Goal: Task Accomplishment & Management: Use online tool/utility

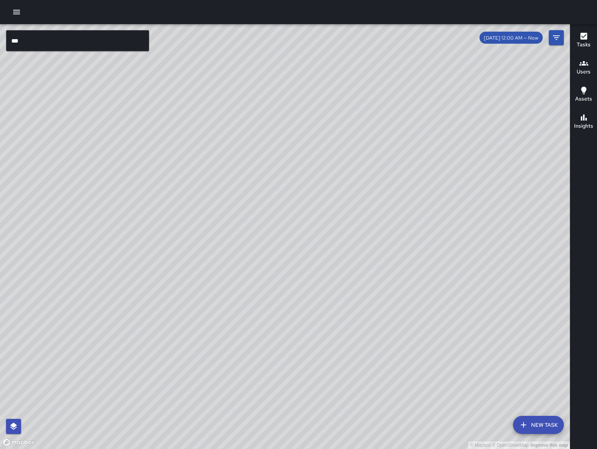
scroll to position [49982, 0]
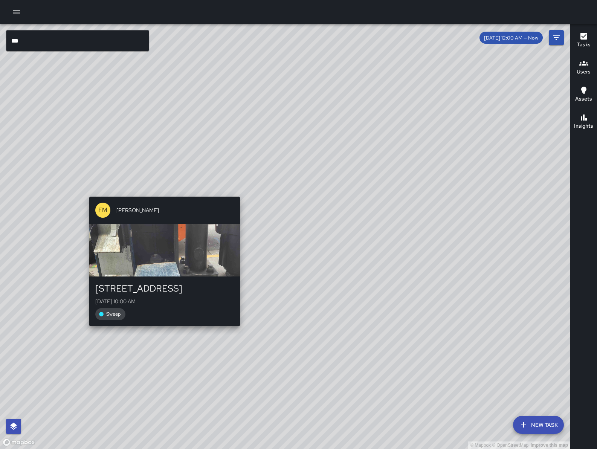
click at [162, 193] on div "© Mapbox © OpenStreetMap Improve this map EM [PERSON_NAME] [STREET_ADDRESS][GEO…" at bounding box center [285, 236] width 570 height 425
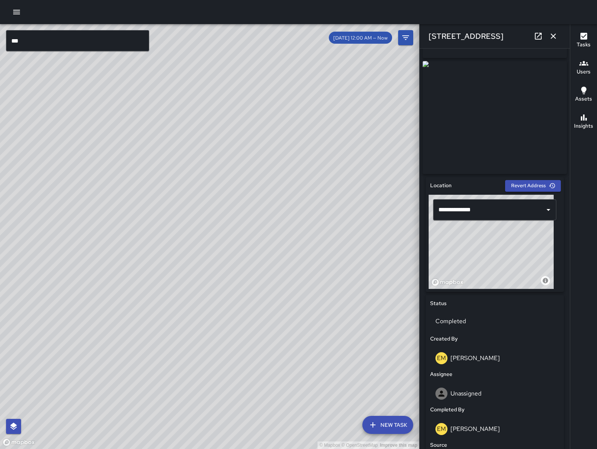
scroll to position [308, 0]
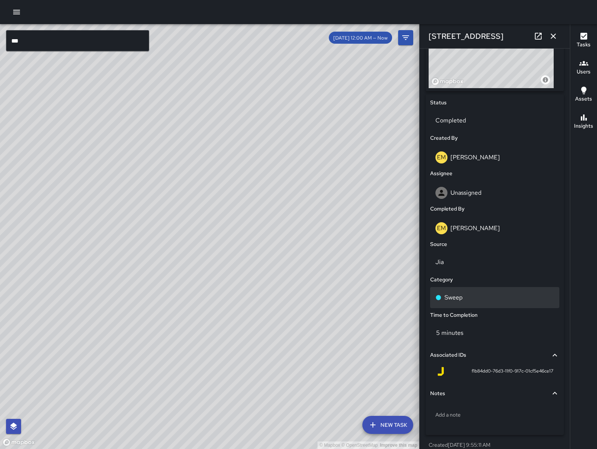
click at [480, 292] on div "Sweep" at bounding box center [494, 297] width 129 height 21
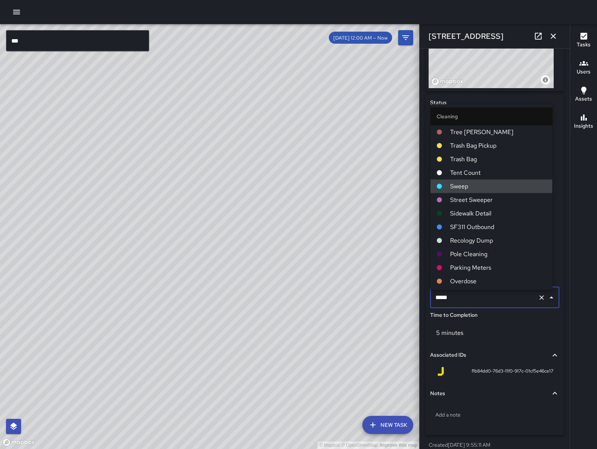
click at [480, 292] on div "***** ​" at bounding box center [494, 297] width 129 height 21
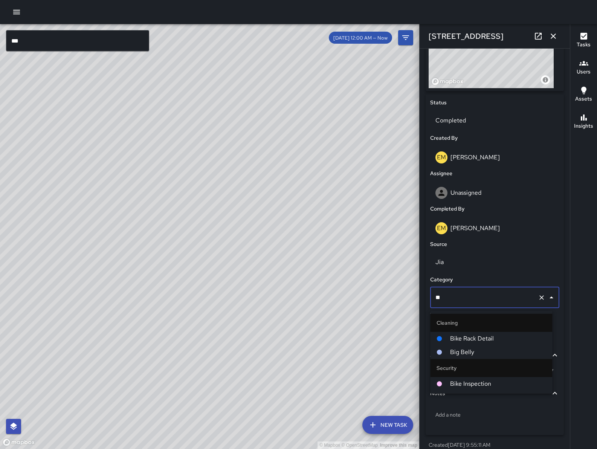
type input "***"
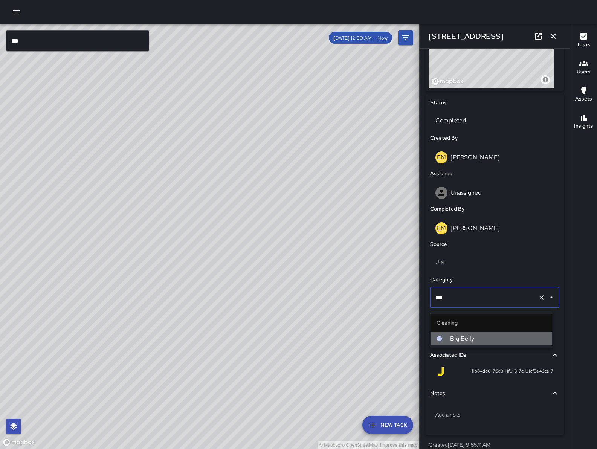
click at [502, 340] on span "Big Belly" at bounding box center [498, 338] width 96 height 9
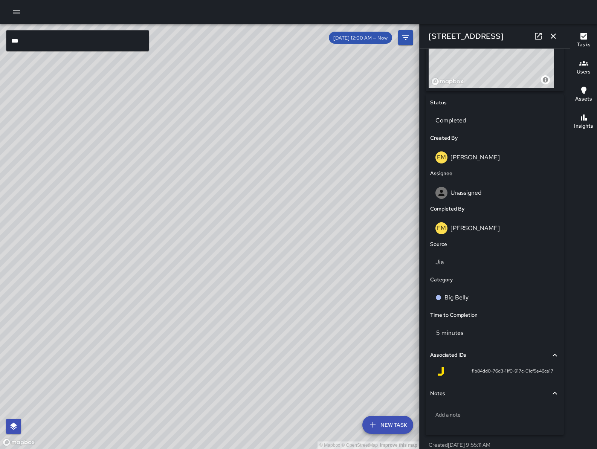
click at [552, 35] on icon "button" at bounding box center [553, 36] width 9 height 9
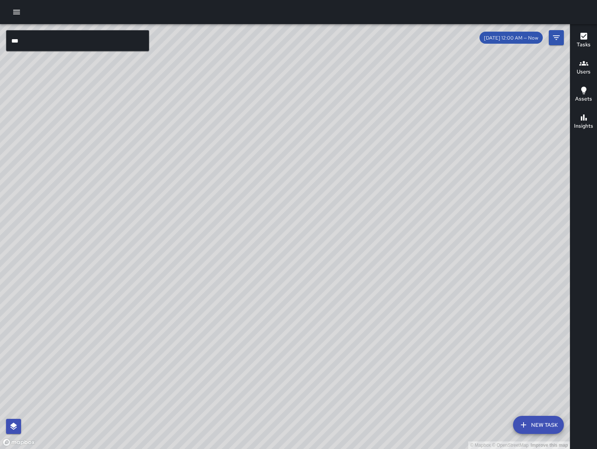
drag, startPoint x: 529, startPoint y: 389, endPoint x: 388, endPoint y: 285, distance: 174.4
click at [393, 295] on div "© Mapbox © OpenStreetMap Improve this map" at bounding box center [285, 236] width 570 height 425
click at [384, 261] on div "© Mapbox © OpenStreetMap Improve this map" at bounding box center [285, 236] width 570 height 425
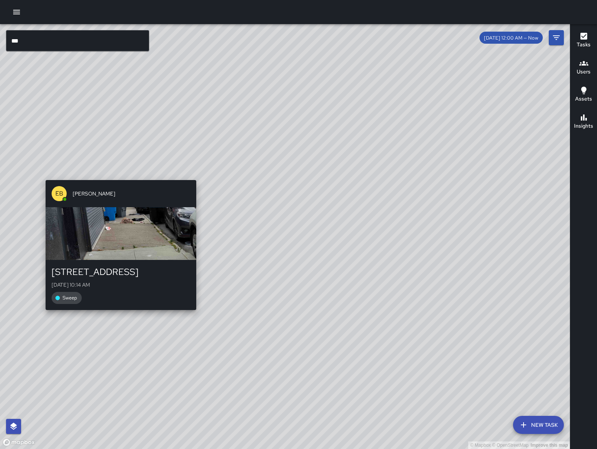
click at [110, 309] on div "[STREET_ADDRESS][GEOGRAPHIC_DATA][DATE] 10:14 AM Sweep" at bounding box center [121, 285] width 151 height 50
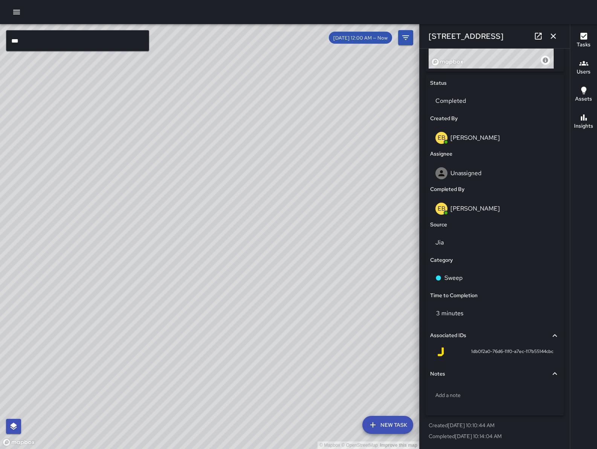
scroll to position [0, 0]
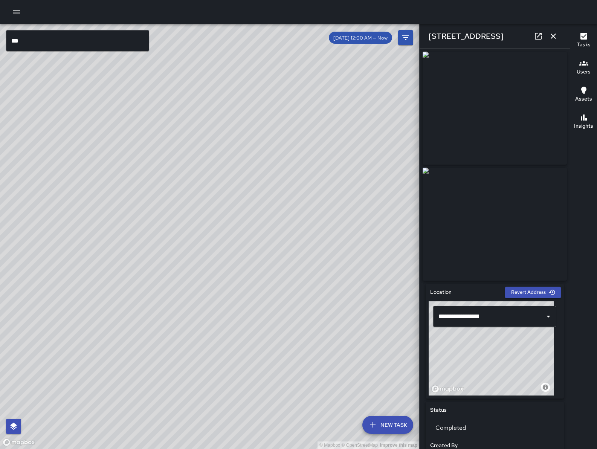
click at [550, 37] on icon "button" at bounding box center [553, 36] width 9 height 9
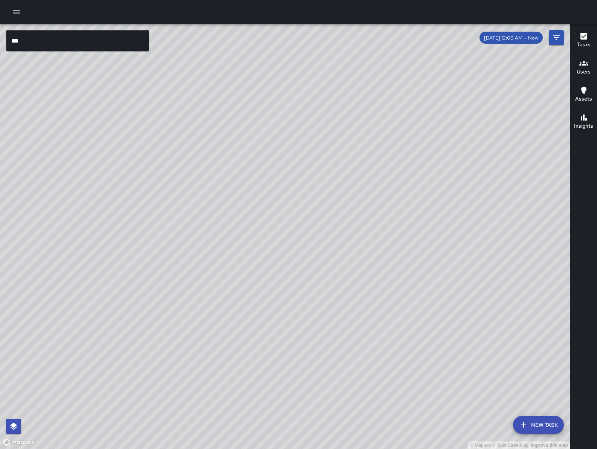
click at [125, 322] on div "© Mapbox © OpenStreetMap Improve this map EB [PERSON_NAME] [STREET_ADDRESS][GEO…" at bounding box center [285, 236] width 570 height 425
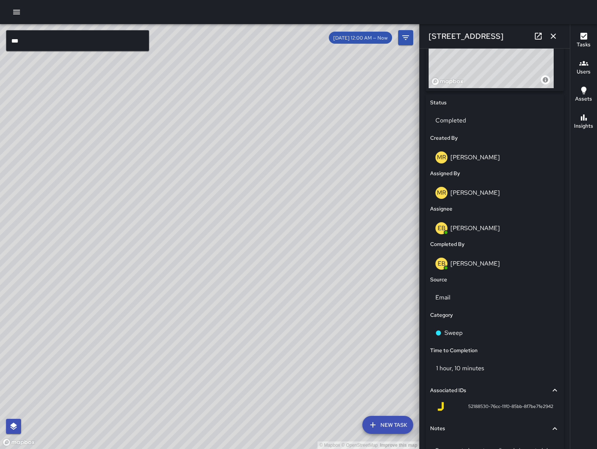
scroll to position [308, 0]
click at [555, 39] on icon "button" at bounding box center [553, 36] width 9 height 9
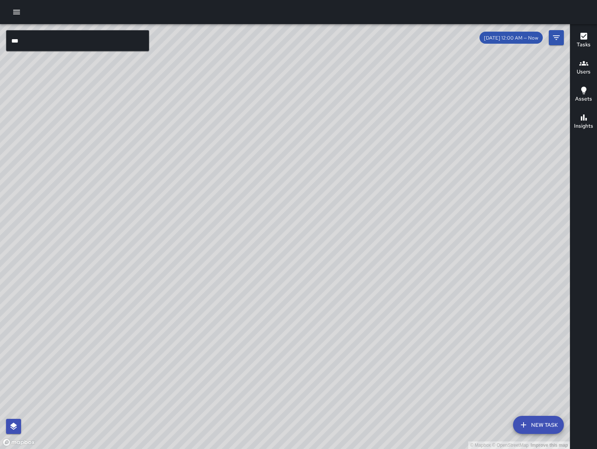
drag, startPoint x: 363, startPoint y: 244, endPoint x: 337, endPoint y: 253, distance: 27.7
click at [337, 253] on div "© Mapbox © OpenStreetMap Improve this map" at bounding box center [285, 236] width 570 height 425
drag, startPoint x: 462, startPoint y: 332, endPoint x: 395, endPoint y: 382, distance: 83.3
click at [409, 374] on div "© Mapbox © OpenStreetMap Improve this map" at bounding box center [285, 236] width 570 height 425
drag, startPoint x: 436, startPoint y: 334, endPoint x: 398, endPoint y: 306, distance: 47.0
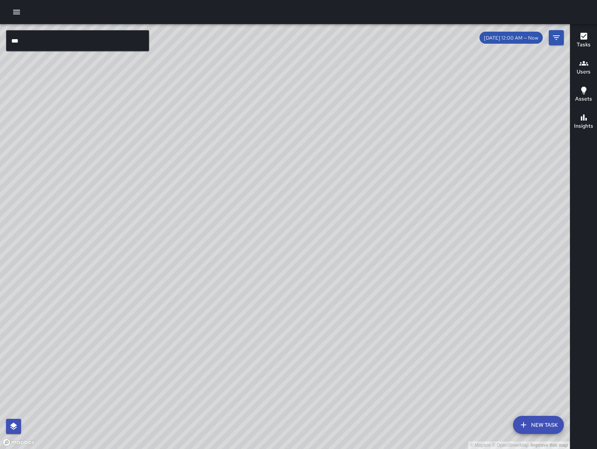
click at [398, 306] on div "© Mapbox © OpenStreetMap Improve this map" at bounding box center [285, 236] width 570 height 425
click at [325, 43] on div "© Mapbox © OpenStreetMap Improve this map KW [PERSON_NAME] [STREET_ADDRESS][DAT…" at bounding box center [285, 236] width 570 height 425
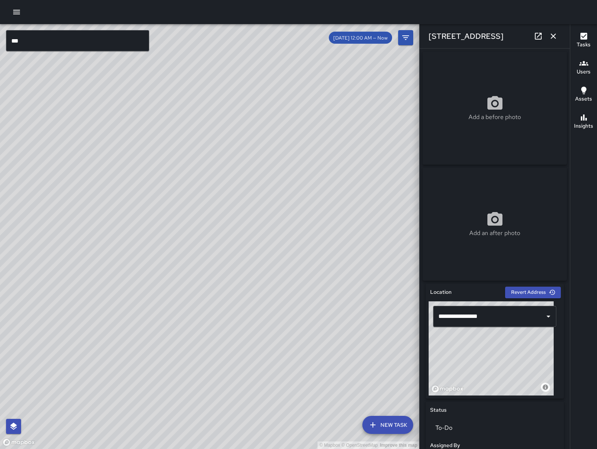
scroll to position [278, 0]
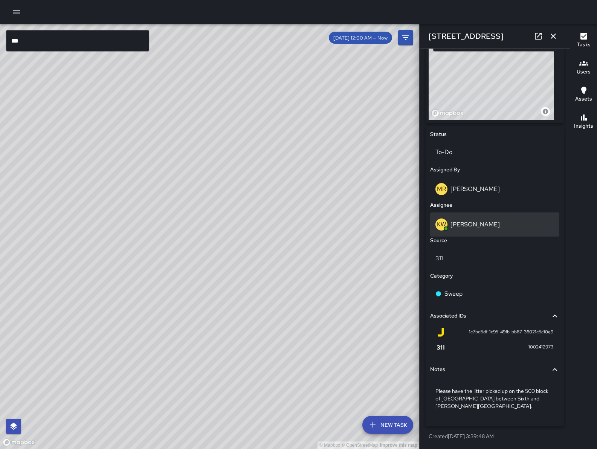
click at [493, 225] on div "KW [PERSON_NAME]" at bounding box center [495, 225] width 119 height 12
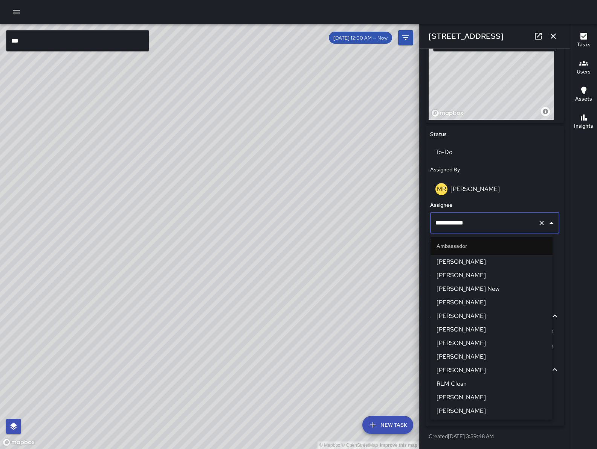
click at [493, 225] on input "**********" at bounding box center [484, 223] width 101 height 14
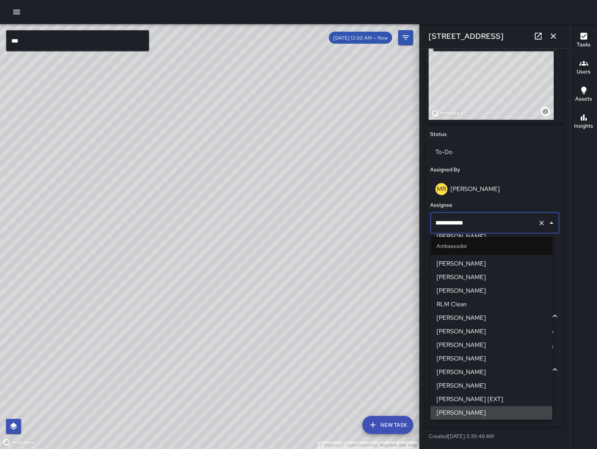
click at [494, 226] on input "**********" at bounding box center [484, 223] width 101 height 14
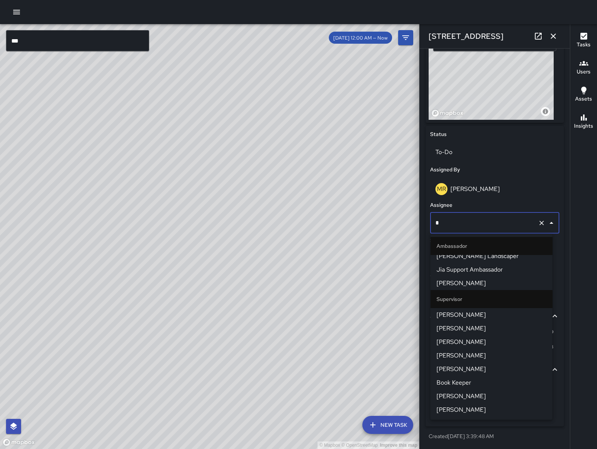
scroll to position [0, 0]
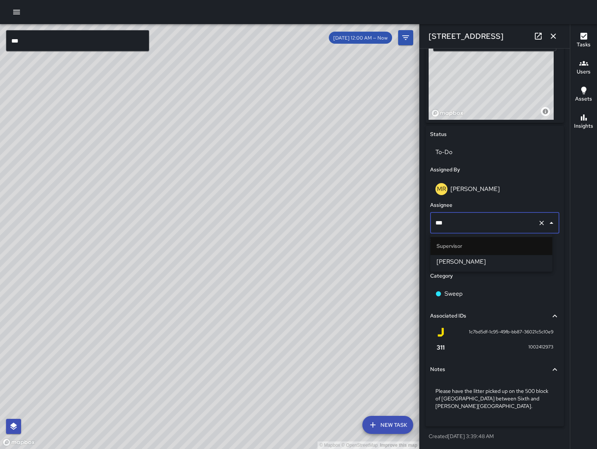
type input "****"
click at [491, 259] on span "[PERSON_NAME]" at bounding box center [492, 261] width 110 height 9
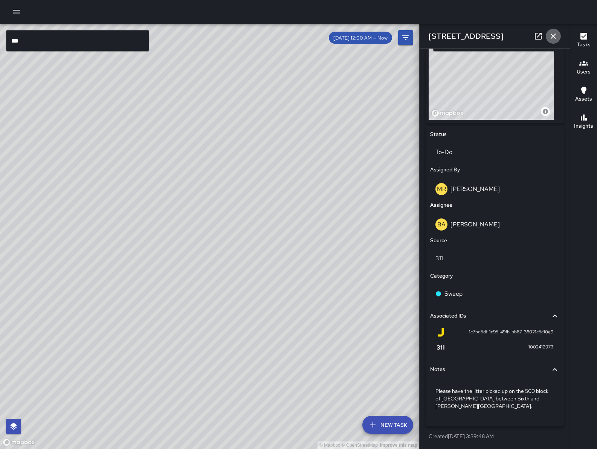
click at [551, 41] on button "button" at bounding box center [553, 36] width 15 height 15
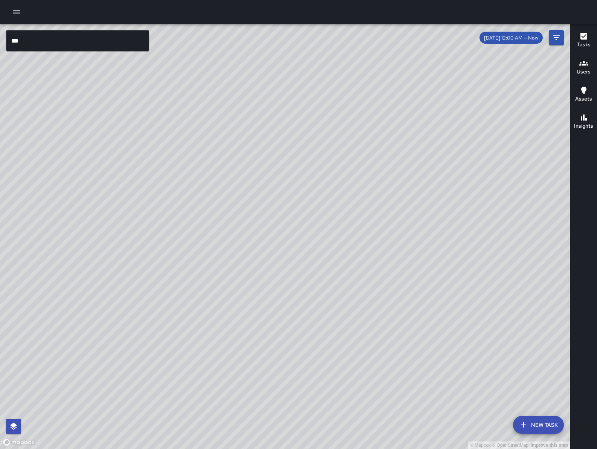
drag, startPoint x: 481, startPoint y: 356, endPoint x: 372, endPoint y: 300, distance: 122.2
click at [372, 300] on div "© Mapbox © OpenStreetMap Improve this map" at bounding box center [285, 236] width 570 height 425
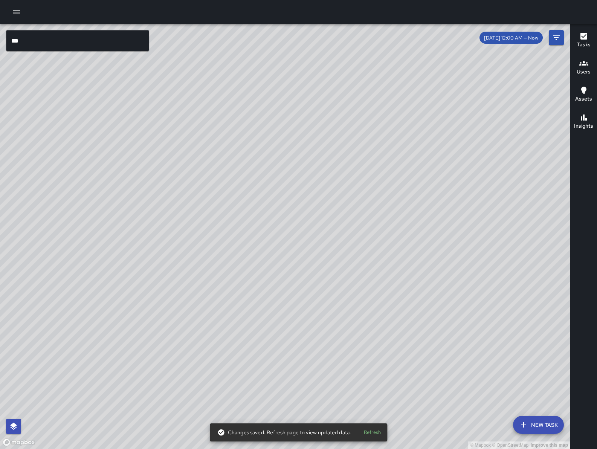
drag, startPoint x: 396, startPoint y: 296, endPoint x: 369, endPoint y: 241, distance: 60.5
click at [369, 241] on div "© Mapbox © OpenStreetMap Improve this map" at bounding box center [285, 236] width 570 height 425
drag, startPoint x: 375, startPoint y: 253, endPoint x: 380, endPoint y: 260, distance: 8.5
click at [380, 260] on div "© Mapbox © OpenStreetMap Improve this map" at bounding box center [285, 236] width 570 height 425
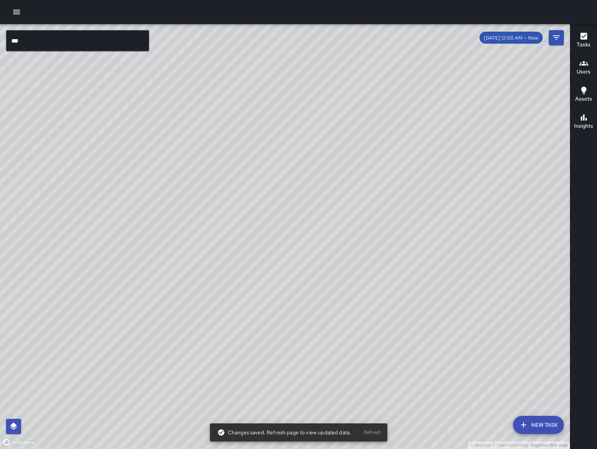
scroll to position [51020, 0]
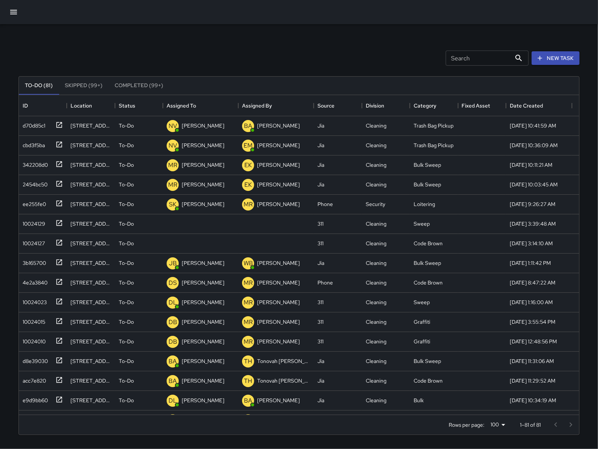
scroll to position [312, 553]
click at [34, 227] on div "10024129" at bounding box center [33, 222] width 26 height 11
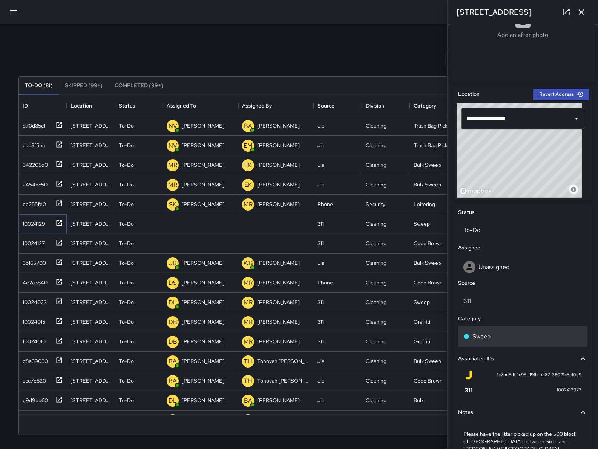
scroll to position [179, 0]
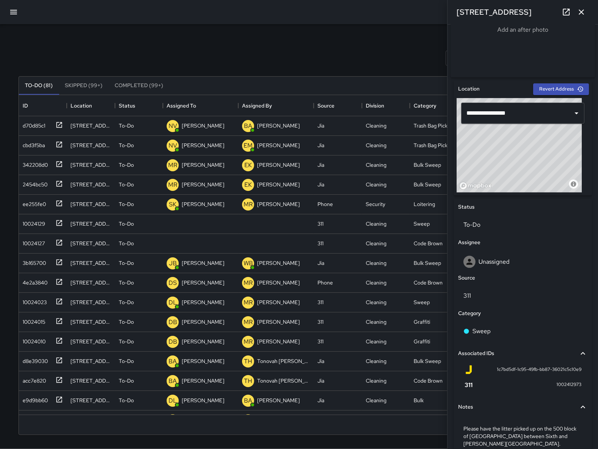
click at [526, 280] on div "Source" at bounding box center [522, 277] width 132 height 11
click at [526, 274] on div "Unassigned" at bounding box center [522, 262] width 129 height 24
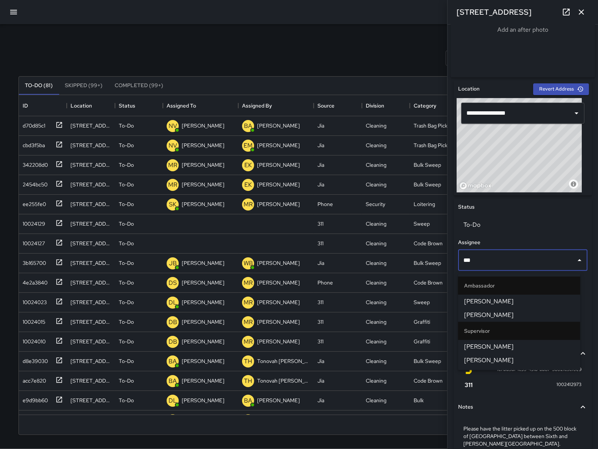
type input "****"
click at [496, 312] on span "[PERSON_NAME]" at bounding box center [519, 314] width 110 height 9
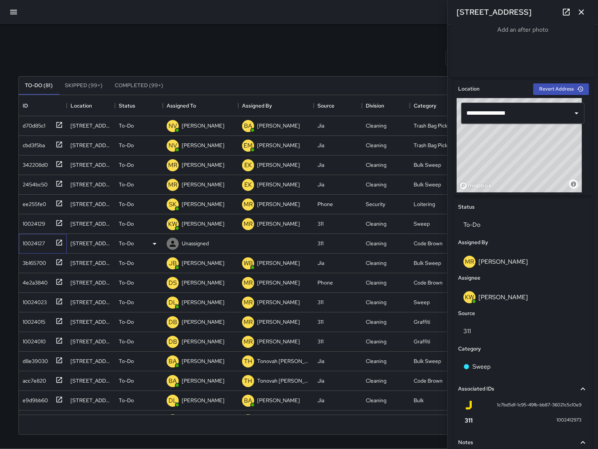
click at [43, 239] on div "10024127" at bounding box center [32, 241] width 25 height 11
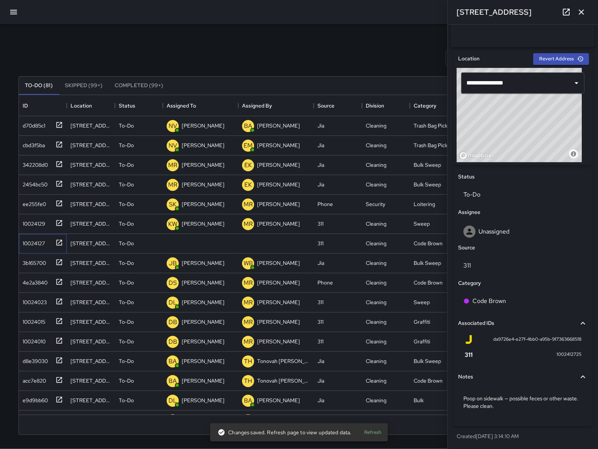
scroll to position [212, 0]
click at [503, 227] on div "Unassigned" at bounding box center [522, 231] width 119 height 12
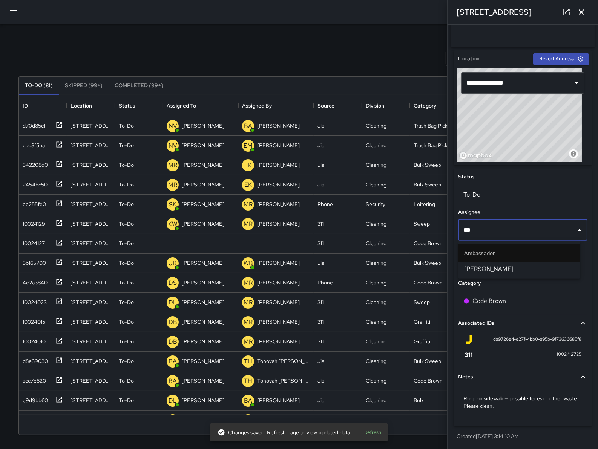
type input "****"
click at [518, 268] on span "[PERSON_NAME]" at bounding box center [519, 268] width 110 height 9
